Goal: Information Seeking & Learning: Learn about a topic

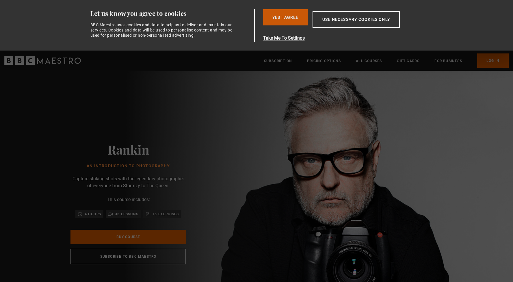
click at [299, 17] on button "Yes I Agree" at bounding box center [285, 17] width 45 height 16
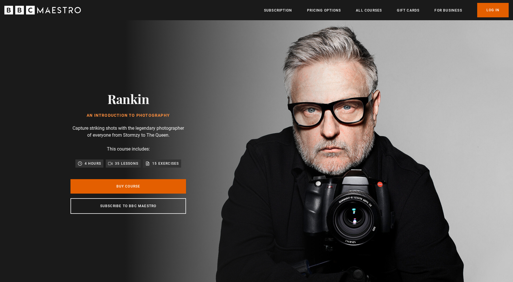
scroll to position [0, 76]
click at [156, 186] on link "Buy Course" at bounding box center [129, 186] width 116 height 14
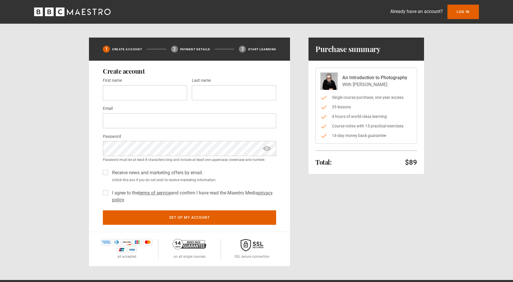
click at [54, 13] on icon "BBC Maestro" at bounding box center [72, 12] width 77 height 9
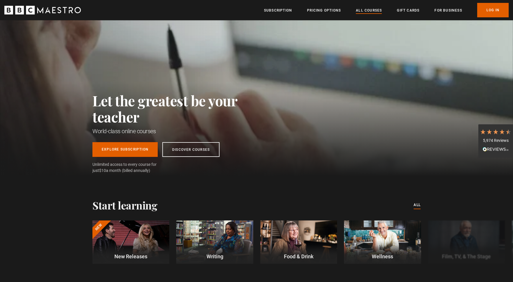
click at [373, 8] on link "All Courses" at bounding box center [369, 11] width 26 height 6
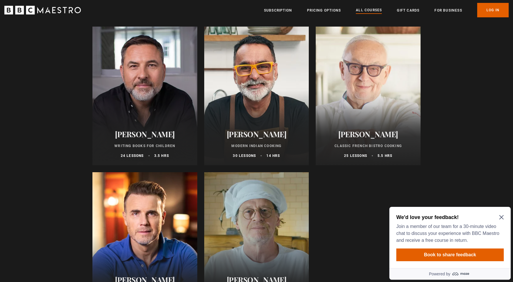
scroll to position [2105, 0]
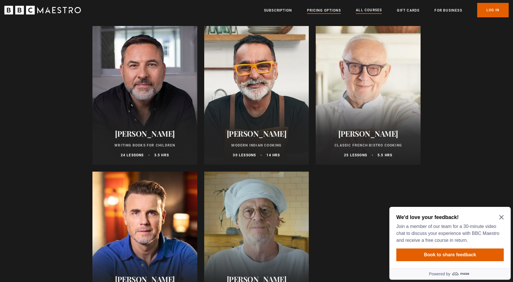
click at [327, 10] on link "Pricing Options" at bounding box center [324, 11] width 34 height 6
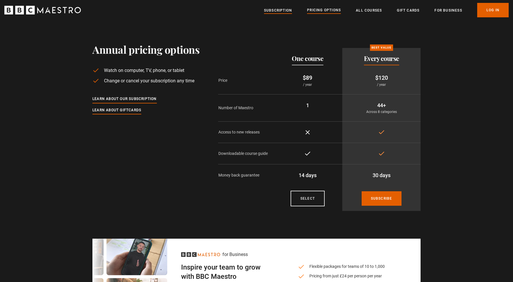
click at [280, 8] on link "Subscription" at bounding box center [278, 11] width 28 height 6
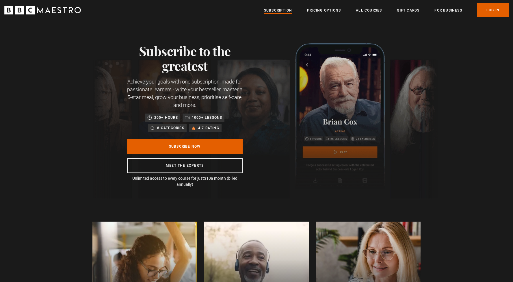
click at [274, 9] on link "Subscription" at bounding box center [278, 11] width 28 height 6
click at [369, 10] on link "All Courses" at bounding box center [369, 11] width 26 height 6
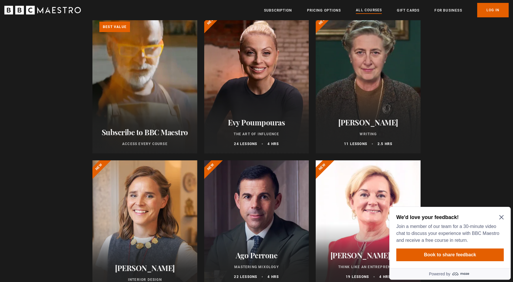
scroll to position [77, 0]
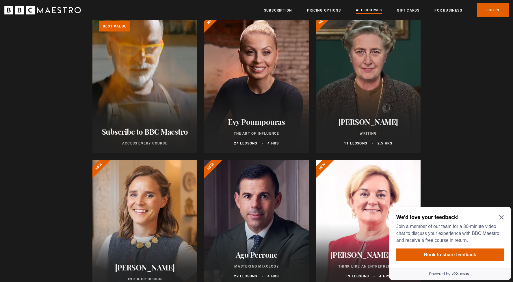
click at [384, 93] on div at bounding box center [368, 83] width 105 height 139
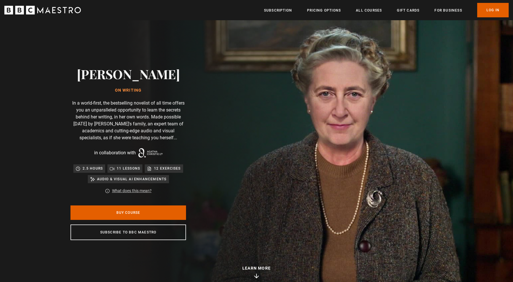
scroll to position [1, 0]
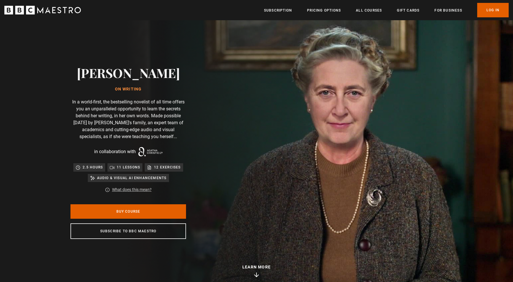
click at [148, 178] on p "Audio & visual AI enhancements" at bounding box center [132, 178] width 70 height 6
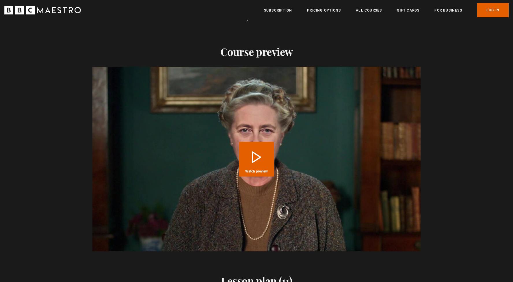
scroll to position [694, 0]
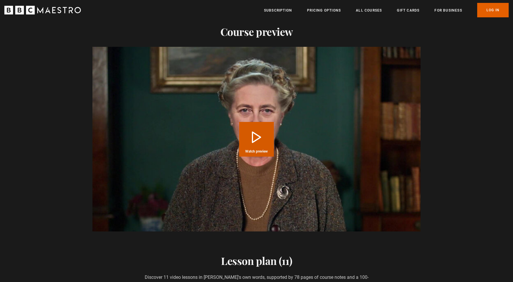
click at [256, 137] on button "Play Course overview for Writing with Agatha Christie Watch preview" at bounding box center [256, 139] width 35 height 35
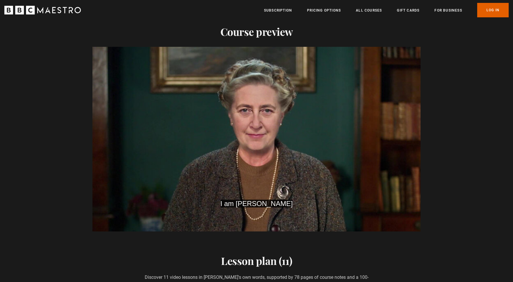
scroll to position [0, 1060]
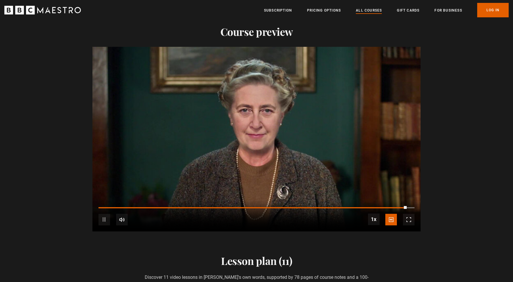
click at [369, 12] on link "All Courses" at bounding box center [369, 11] width 26 height 6
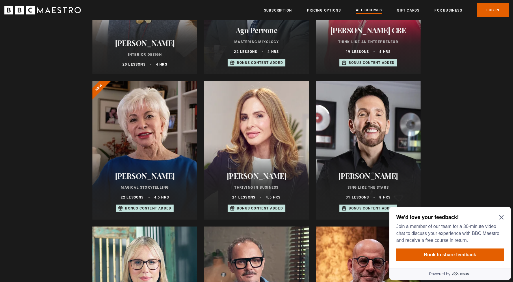
click at [148, 154] on div at bounding box center [145, 150] width 105 height 139
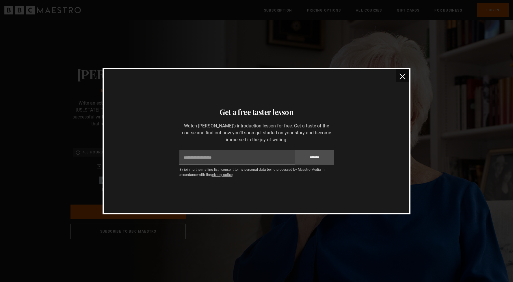
click at [404, 76] on img "close" at bounding box center [403, 76] width 6 height 6
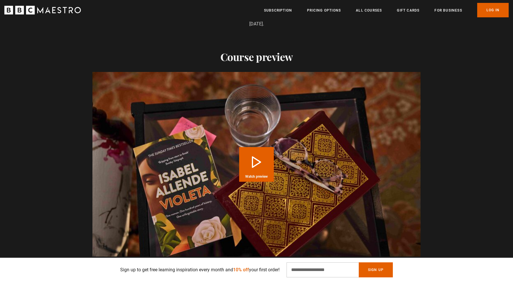
scroll to position [571, 0]
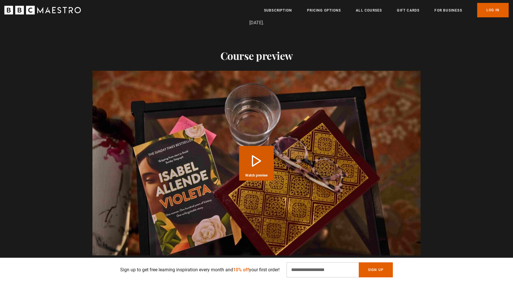
click at [258, 154] on button "Play Course overview for Magical Storytelling with [PERSON_NAME] Watch preview" at bounding box center [256, 163] width 35 height 35
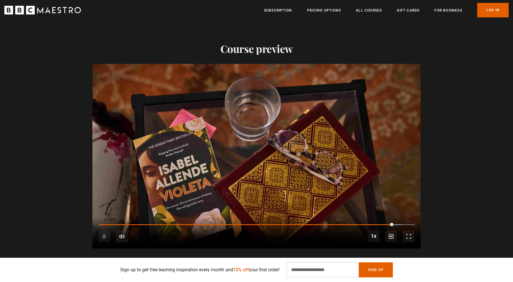
scroll to position [0, 985]
click at [105, 236] on span "Video Player" at bounding box center [105, 237] width 12 height 12
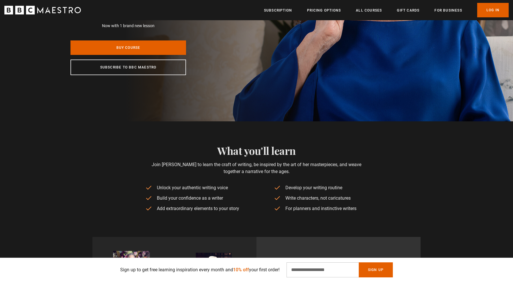
scroll to position [154, 0]
